Goal: Task Accomplishment & Management: Use online tool/utility

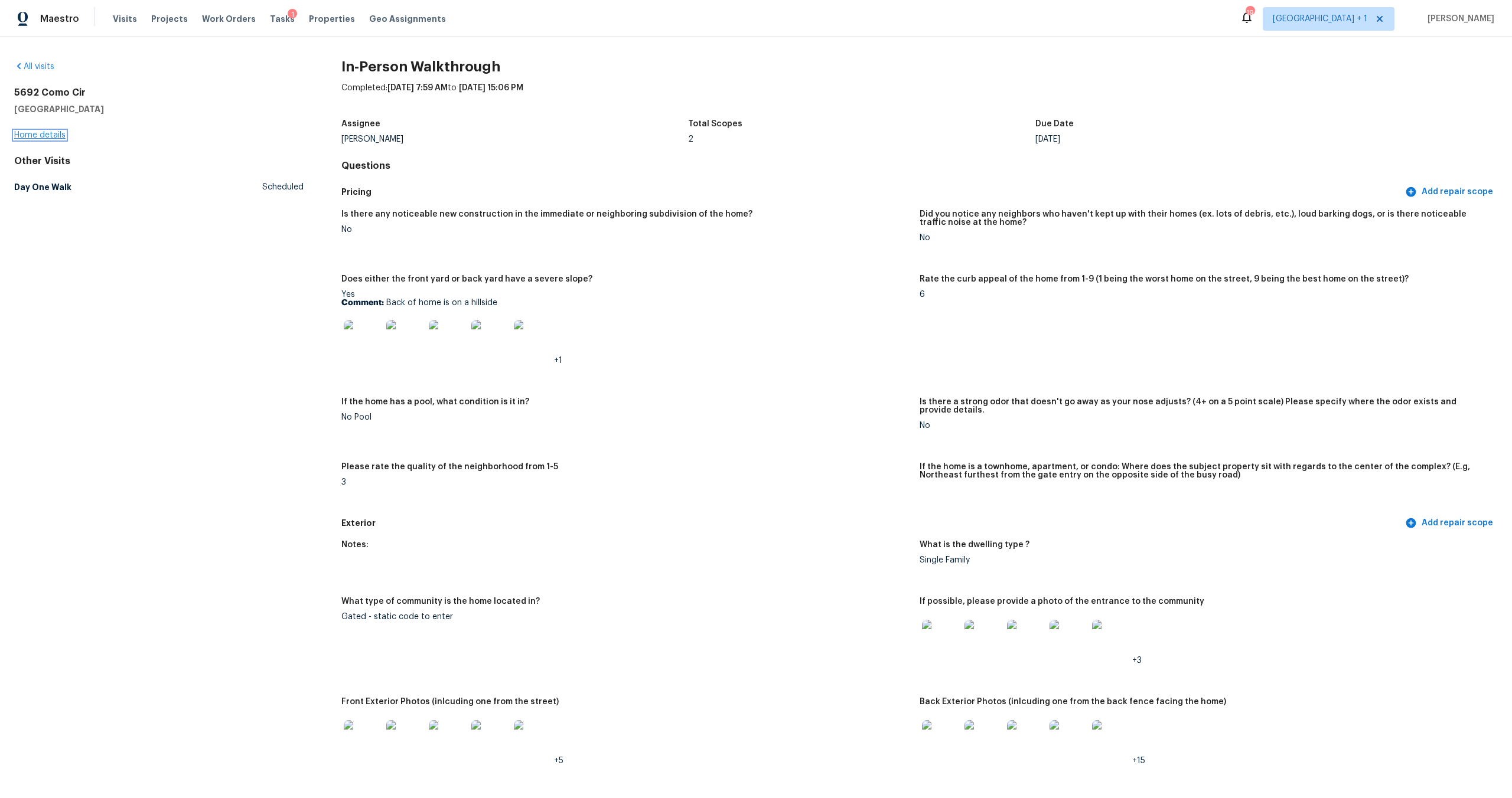
click at [61, 131] on link "Home details" at bounding box center [40, 135] width 51 height 8
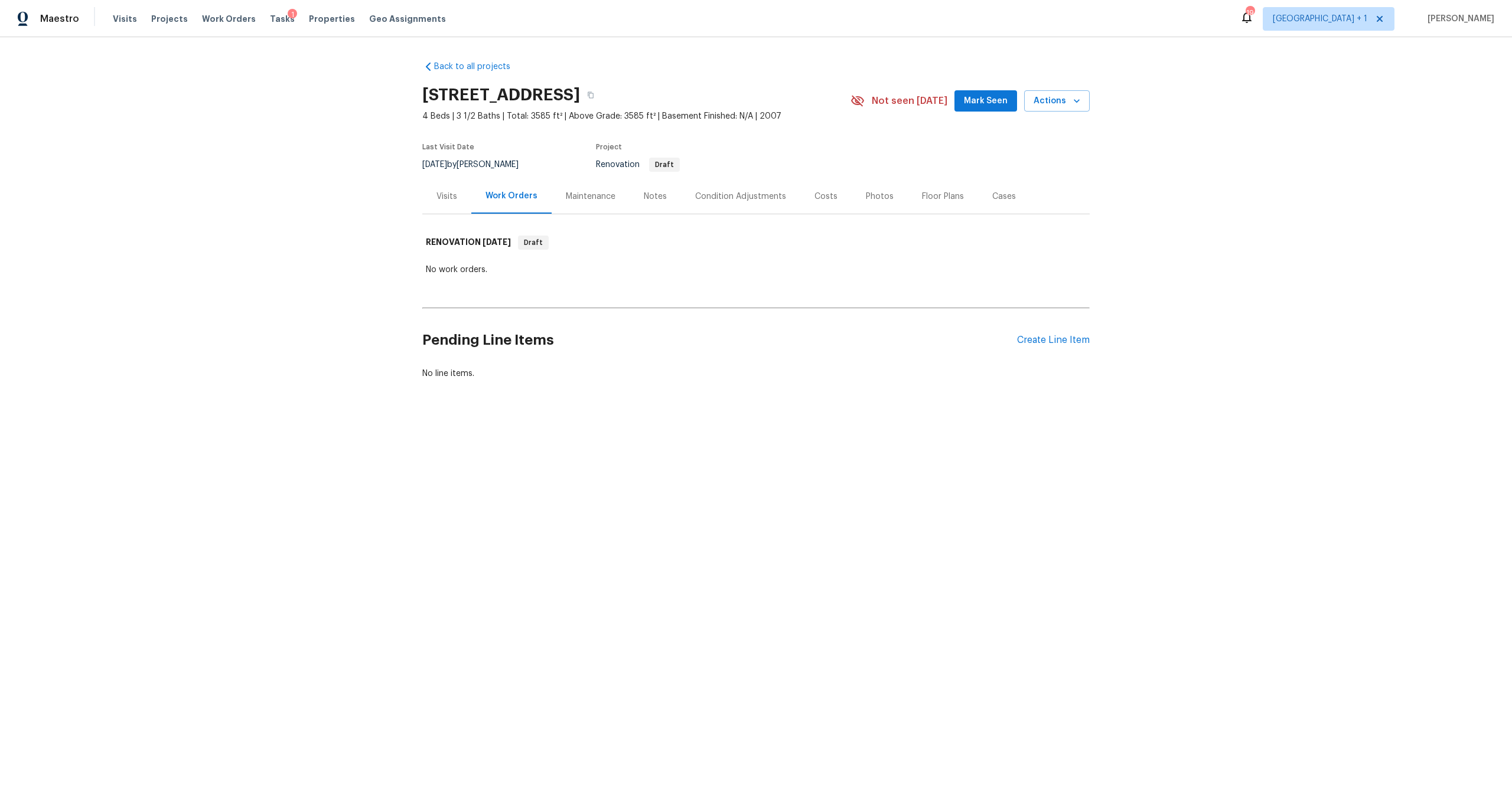
click at [439, 191] on div "Visits" at bounding box center [446, 197] width 21 height 12
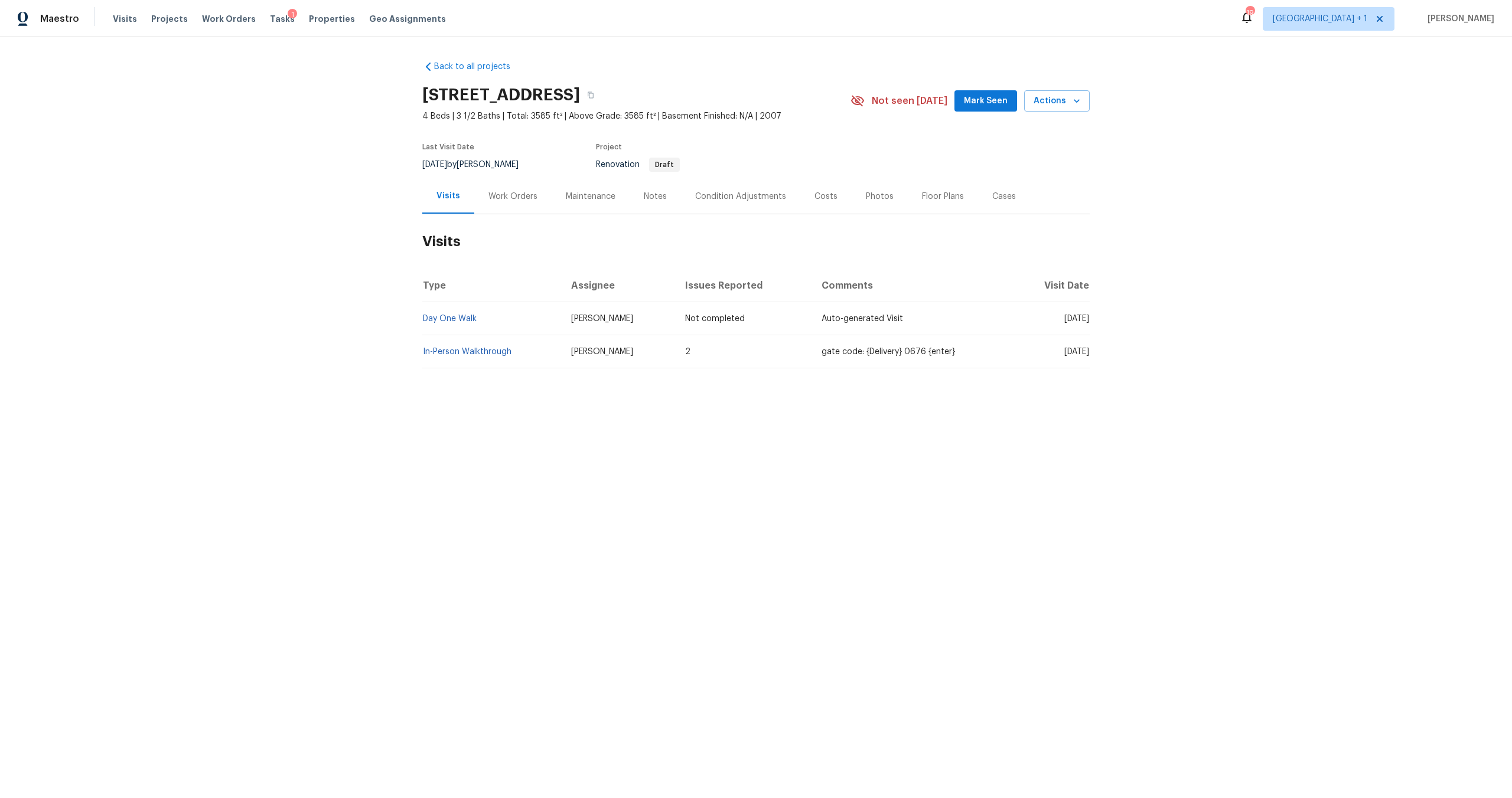
click at [772, 403] on div "Back to all projects 5692 Como Cir, Woodland Hills, CA 91367 4 Beds | 3 1/2 Bat…" at bounding box center [756, 243] width 1512 height 412
click at [662, 234] on h2 "Visits" at bounding box center [756, 242] width 667 height 55
click at [440, 354] on link "In-Person Walkthrough" at bounding box center [467, 352] width 88 height 8
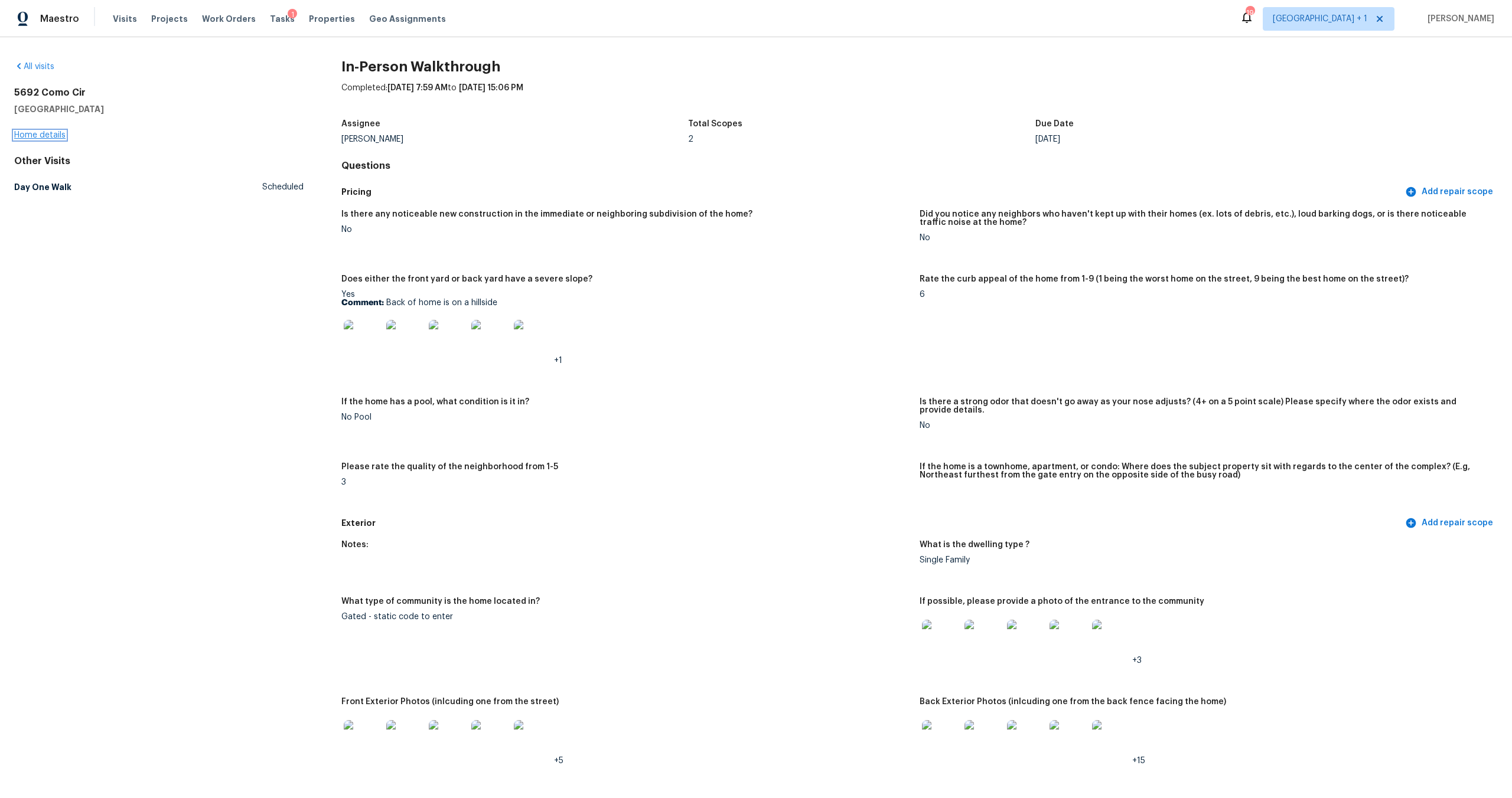
click at [44, 133] on link "Home details" at bounding box center [40, 135] width 51 height 8
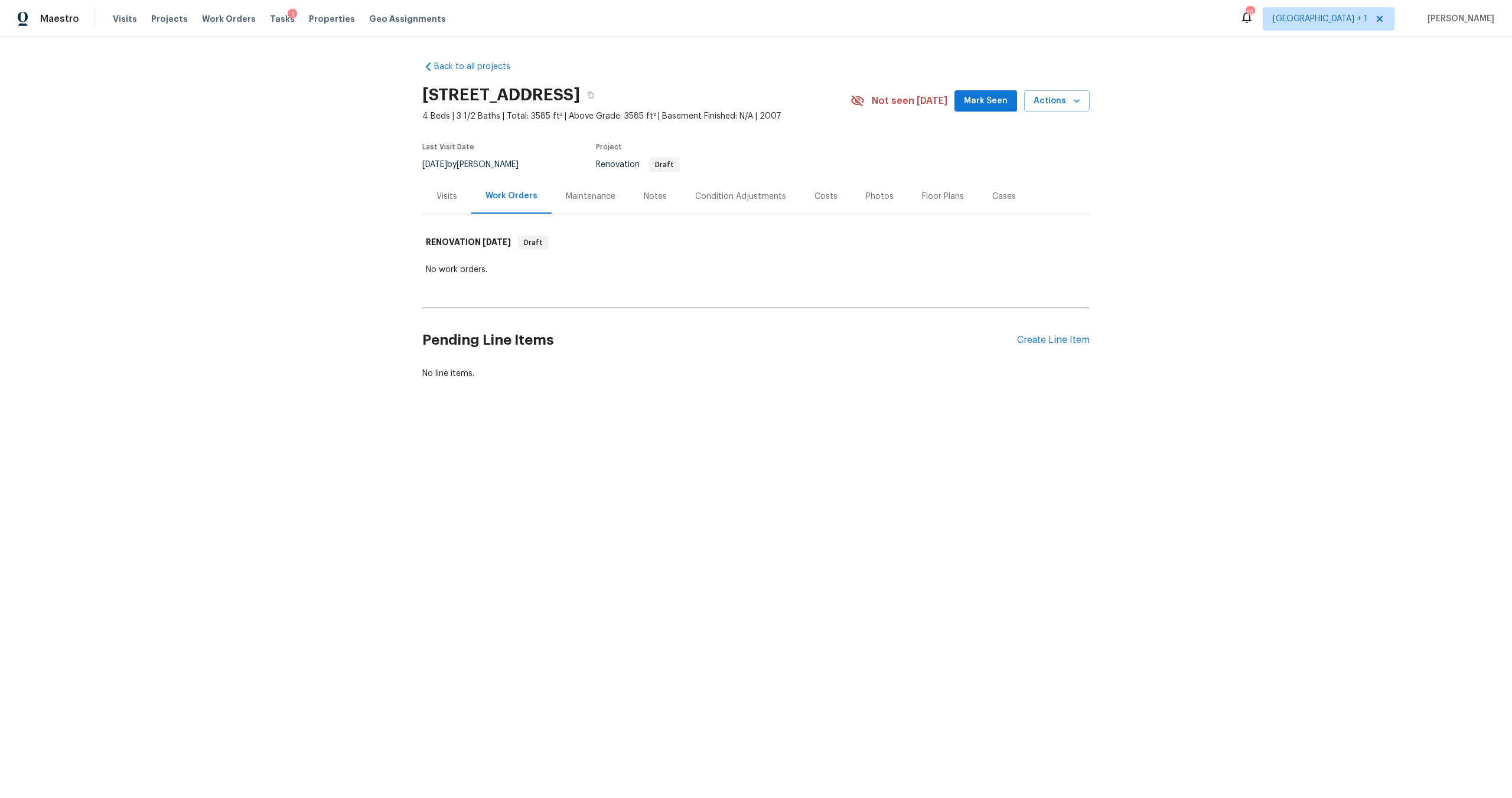
click at [436, 198] on div "Visits" at bounding box center [446, 197] width 21 height 12
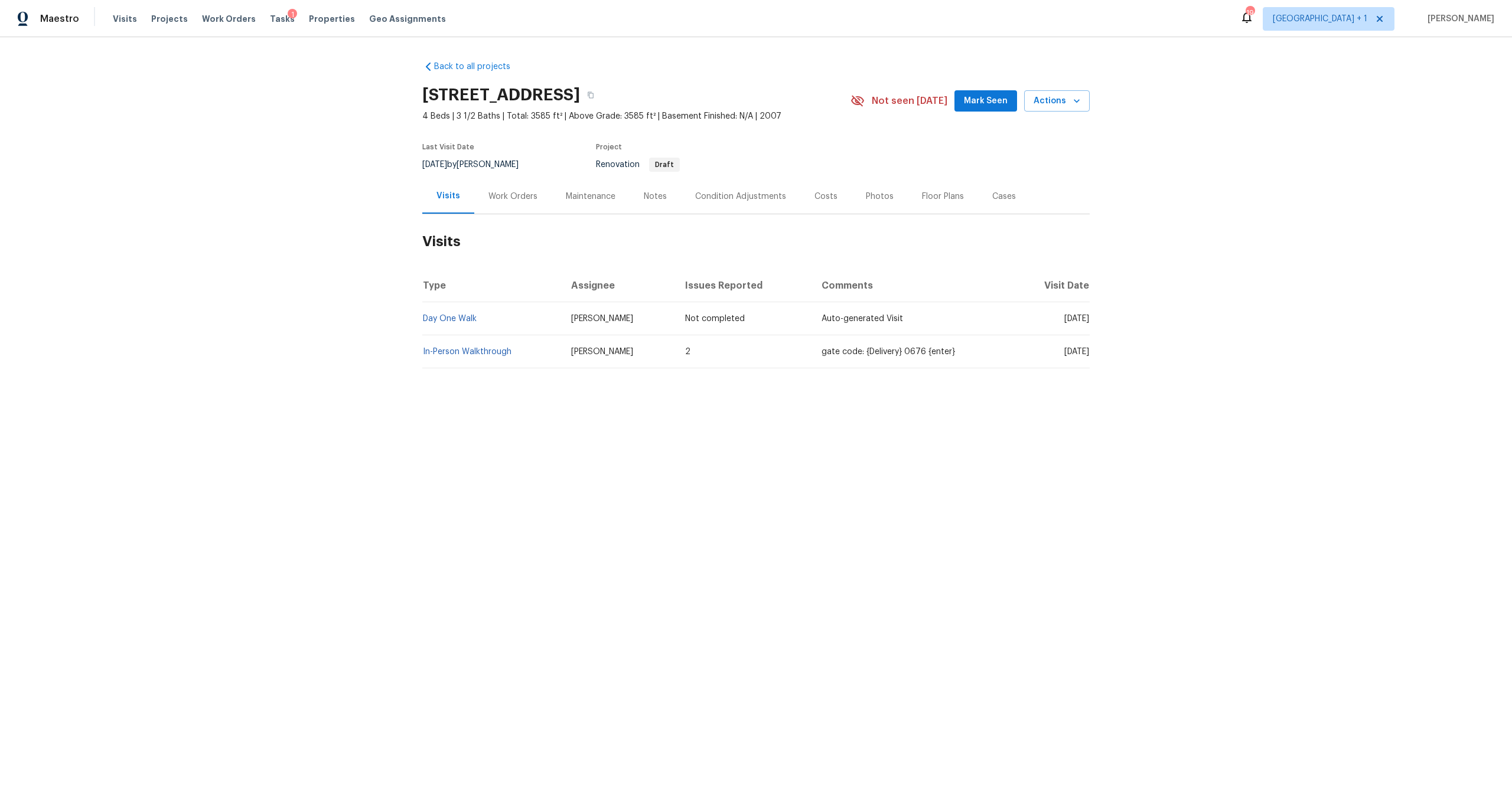
click at [553, 391] on div "Back to all projects 5692 Como Cir, Woodland Hills, CA 91367 4 Beds | 3 1/2 Bat…" at bounding box center [756, 243] width 1512 height 412
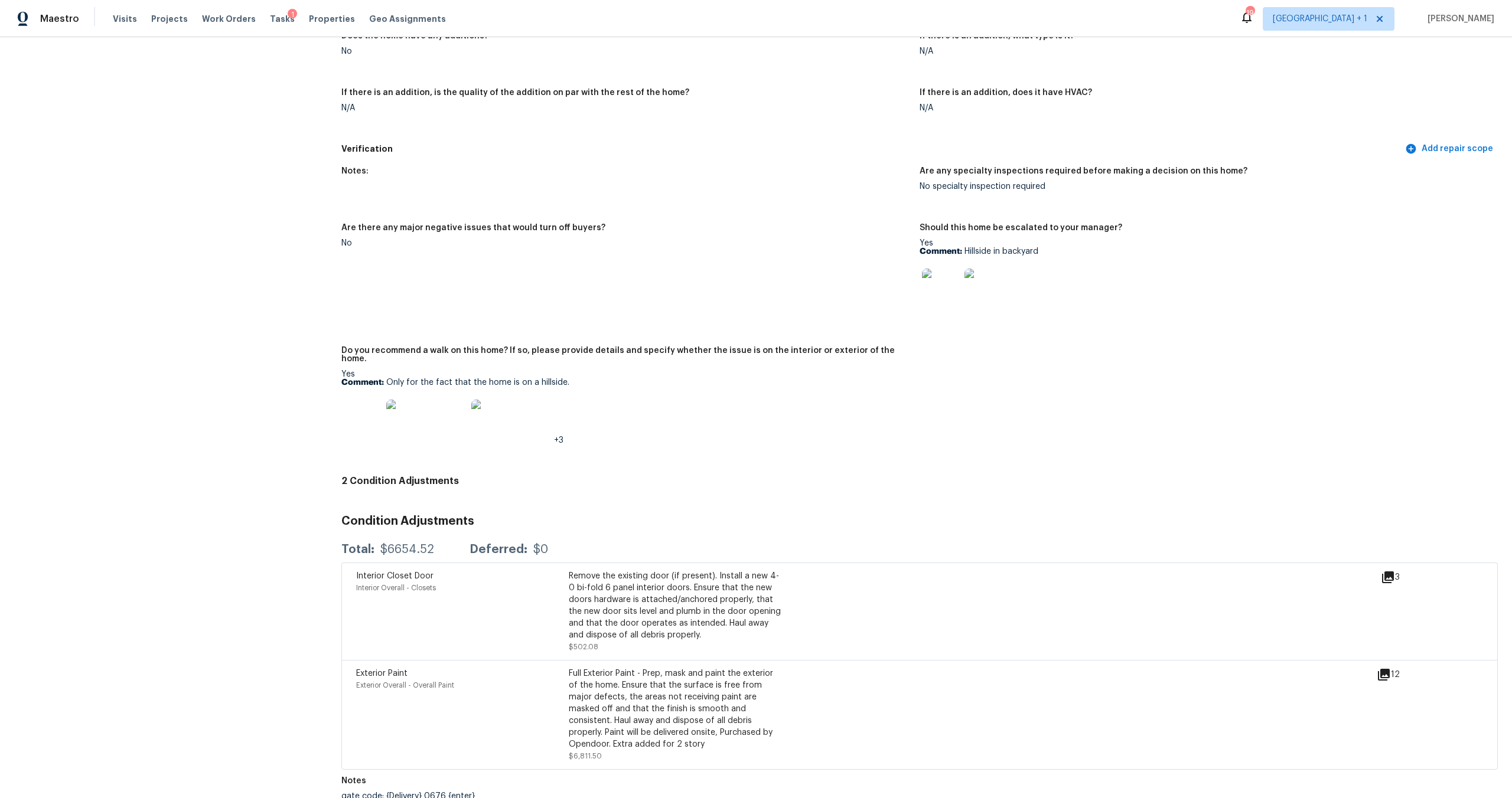
scroll to position [2510, 0]
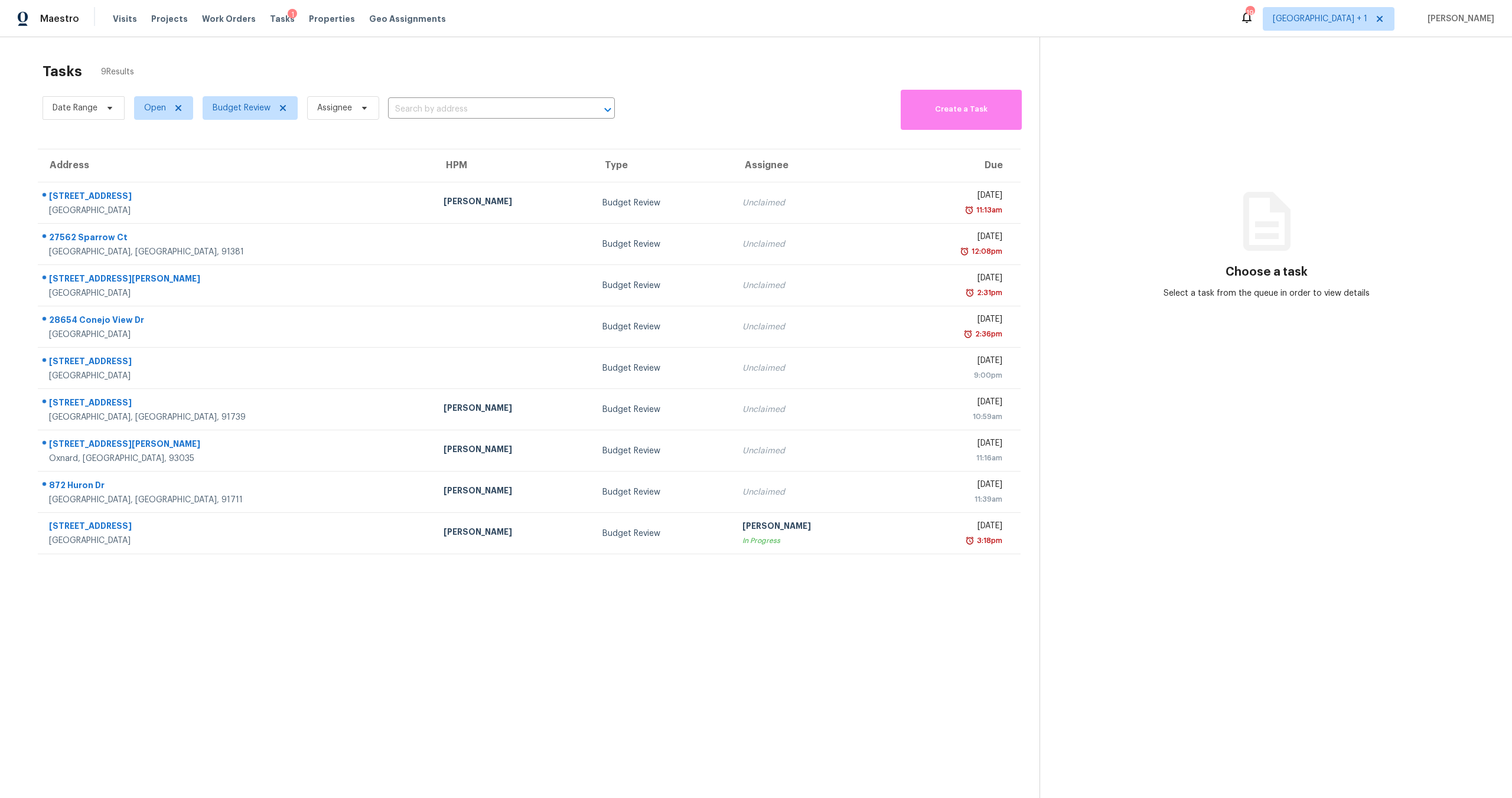
click at [814, 613] on section "Tasks 9 Results Date Range Open Budget Review Assignee ​ Create a Task Address …" at bounding box center [529, 446] width 1020 height 779
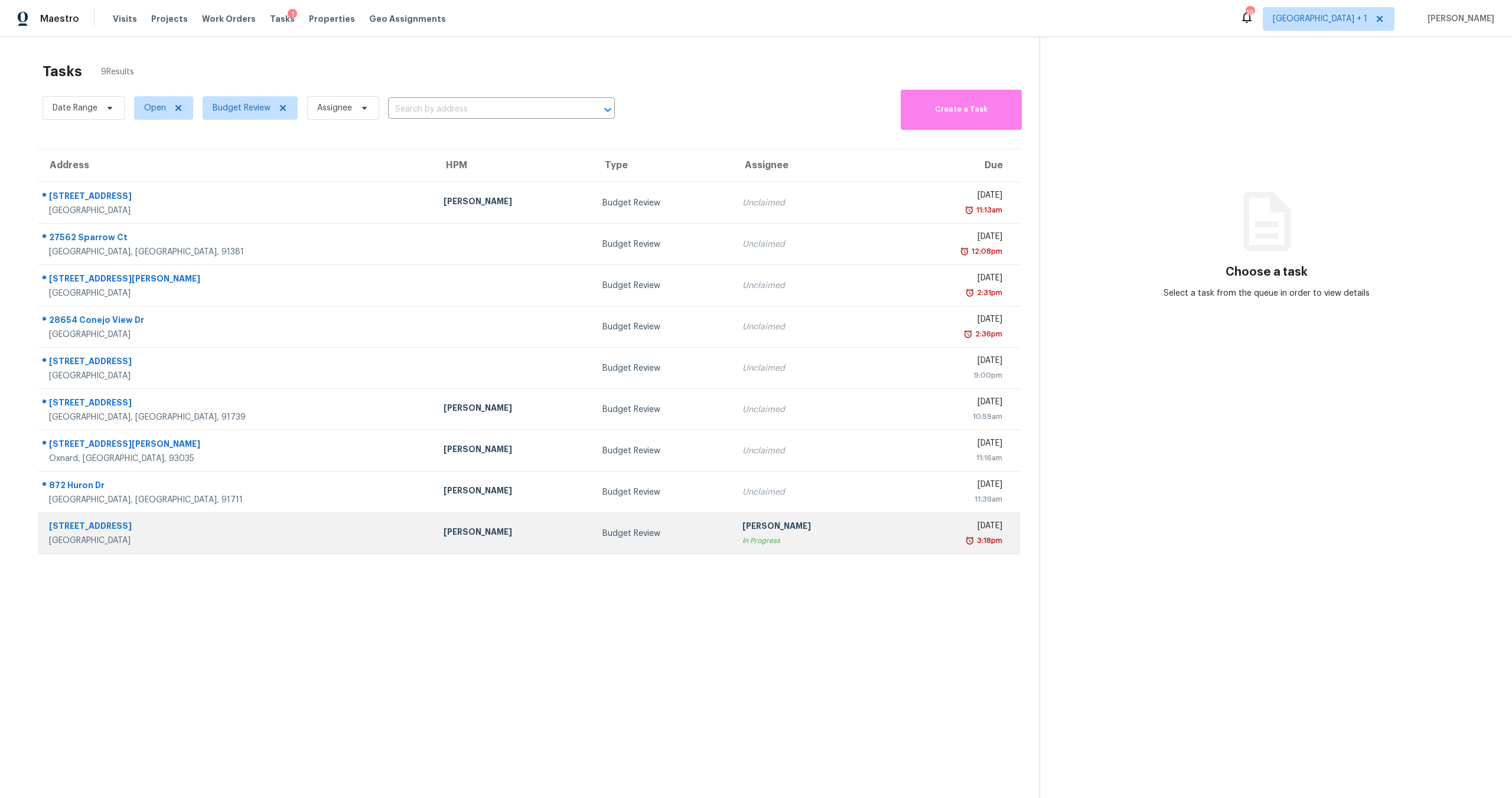
click at [767, 543] on div "In Progress" at bounding box center [813, 541] width 141 height 12
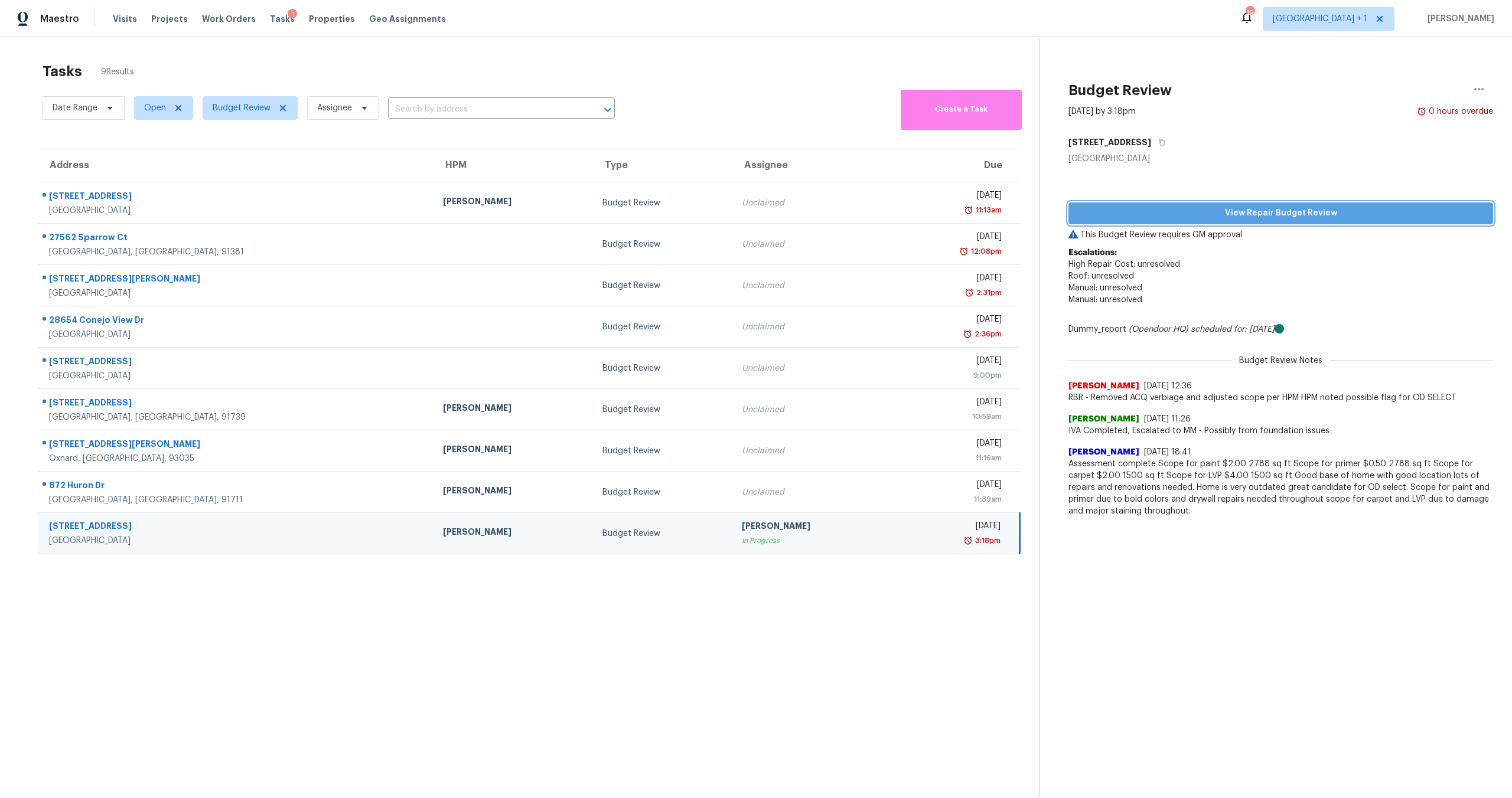
click at [1303, 214] on span "View Repair Budget Review" at bounding box center [1280, 213] width 406 height 15
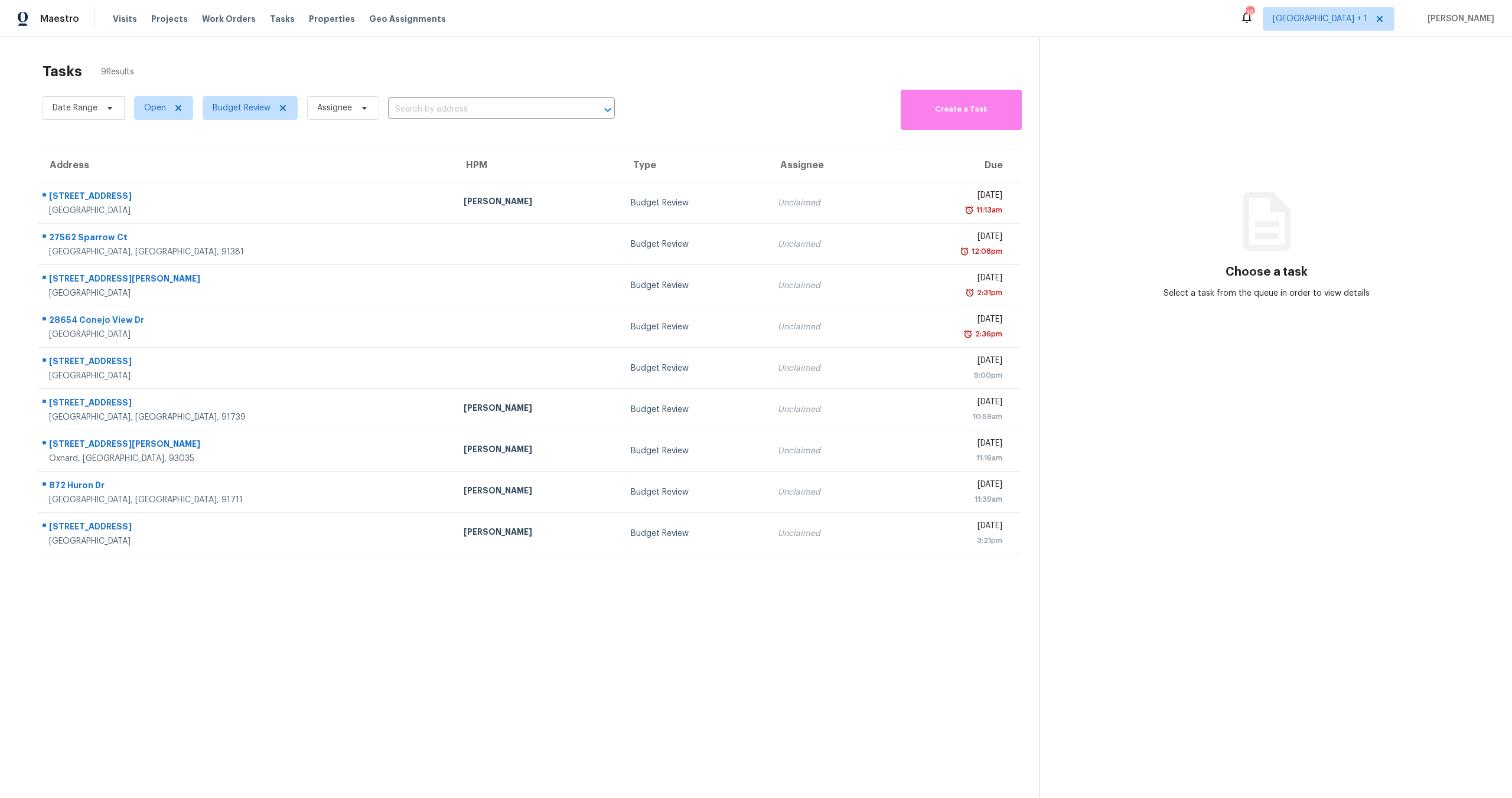
click at [868, 629] on section "Tasks 9 Results Date Range Open Budget Review Assignee ​ Create a Task Address …" at bounding box center [529, 446] width 1020 height 779
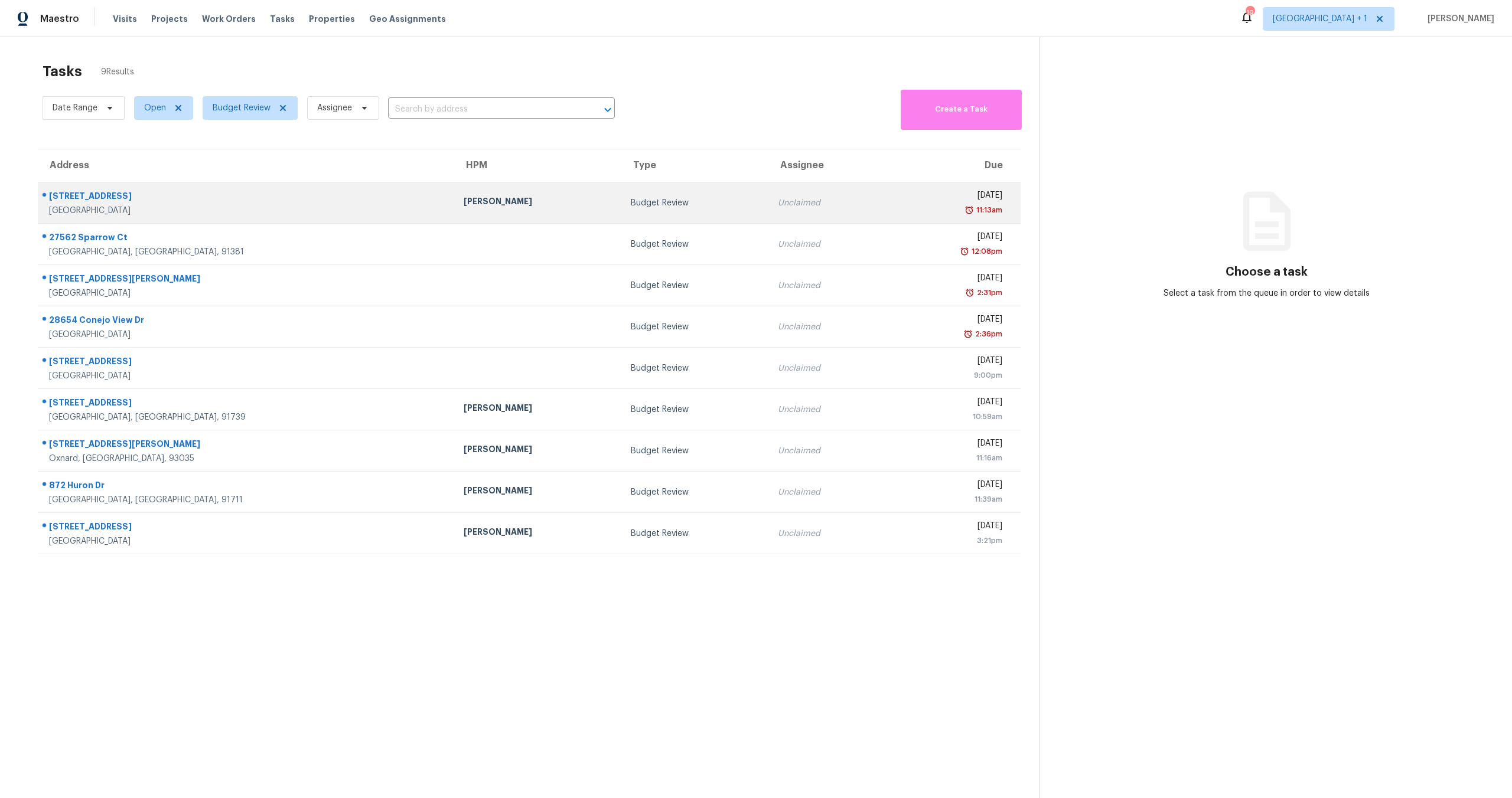
click at [635, 190] on td "Budget Review" at bounding box center [695, 203] width 147 height 41
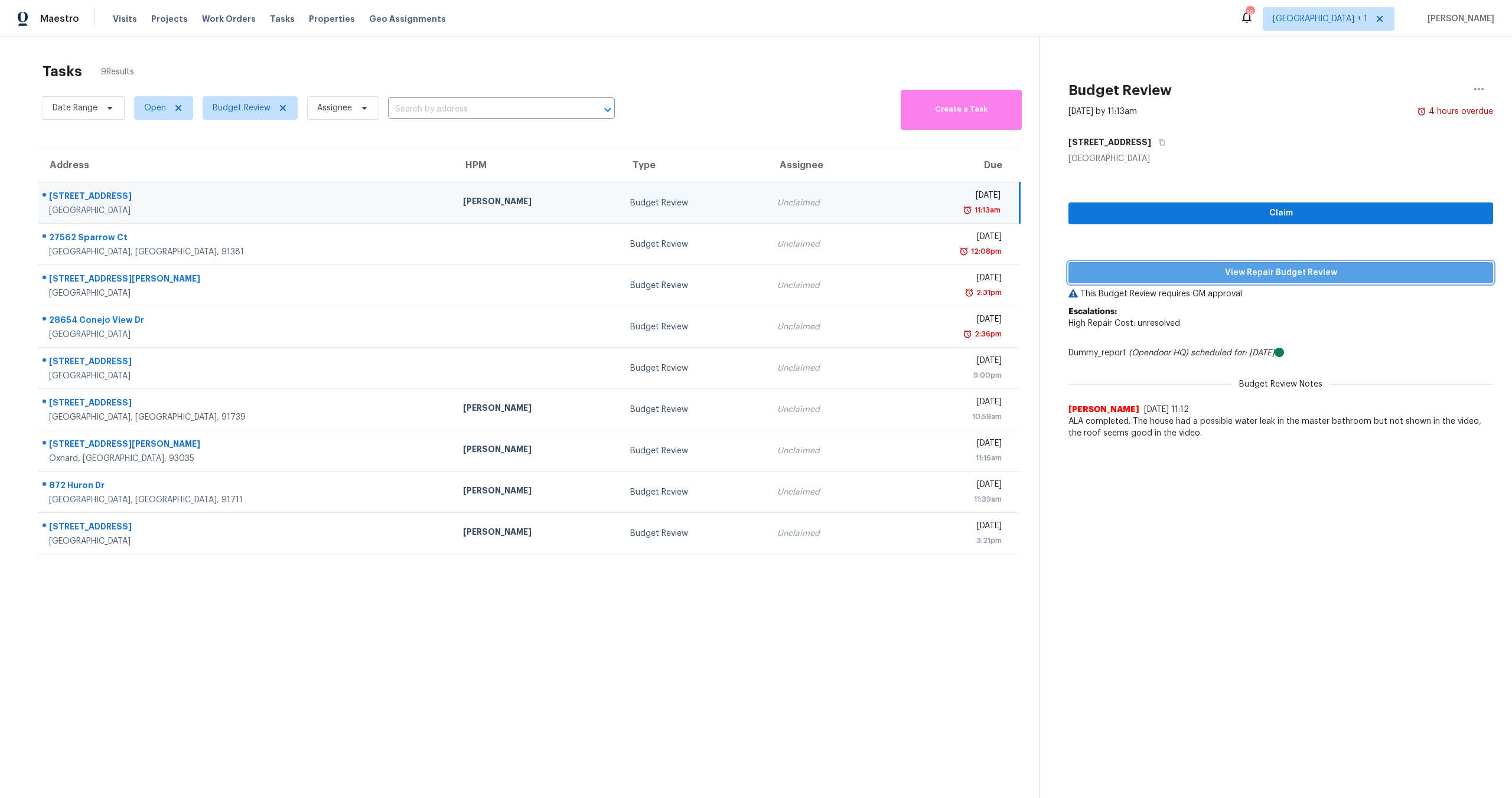
click at [1233, 267] on span "View Repair Budget Review" at bounding box center [1280, 273] width 406 height 15
